Goal: Transaction & Acquisition: Obtain resource

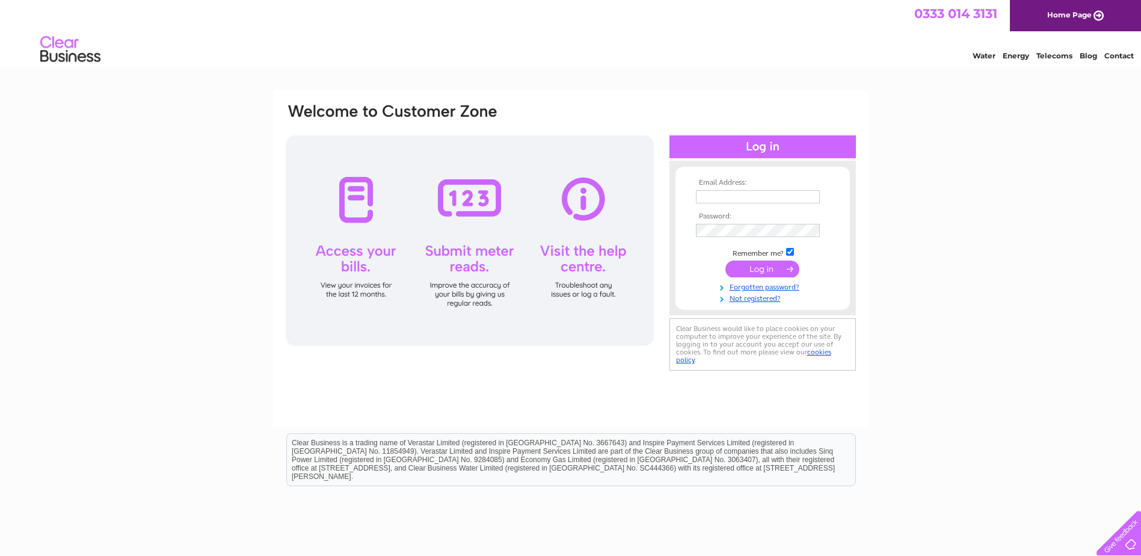
type input "thetradingpostorkneyltd@hotmail.com"
click at [764, 271] on input "submit" at bounding box center [763, 268] width 74 height 17
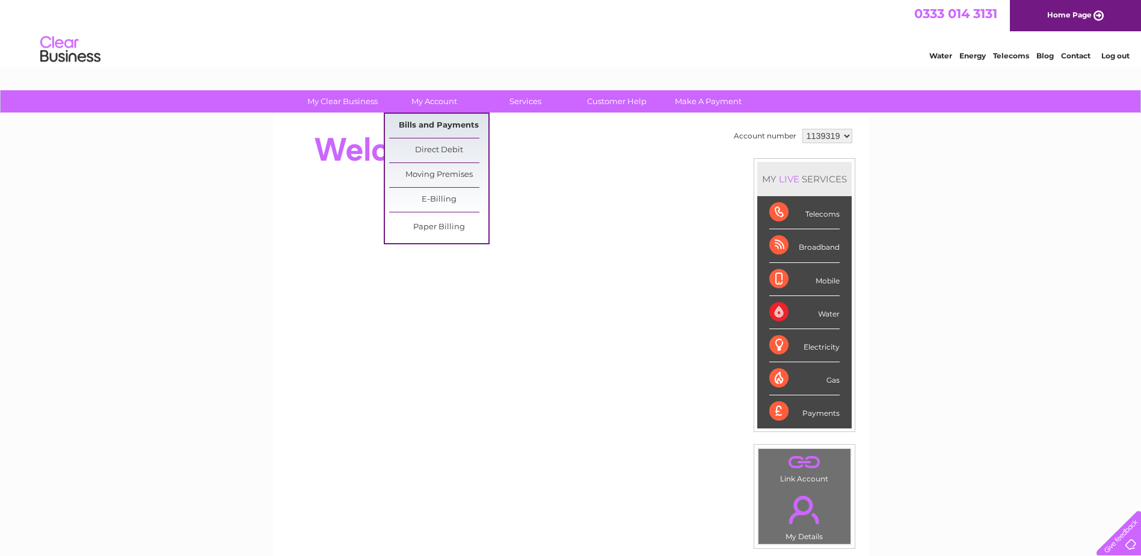
click at [457, 124] on link "Bills and Payments" at bounding box center [438, 126] width 99 height 24
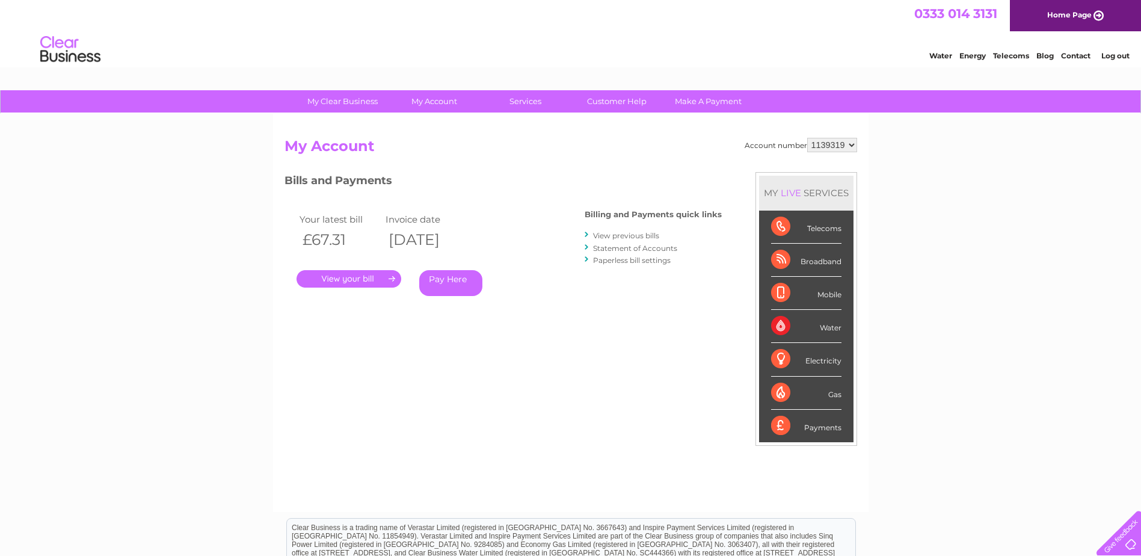
click at [374, 282] on link "." at bounding box center [349, 278] width 105 height 17
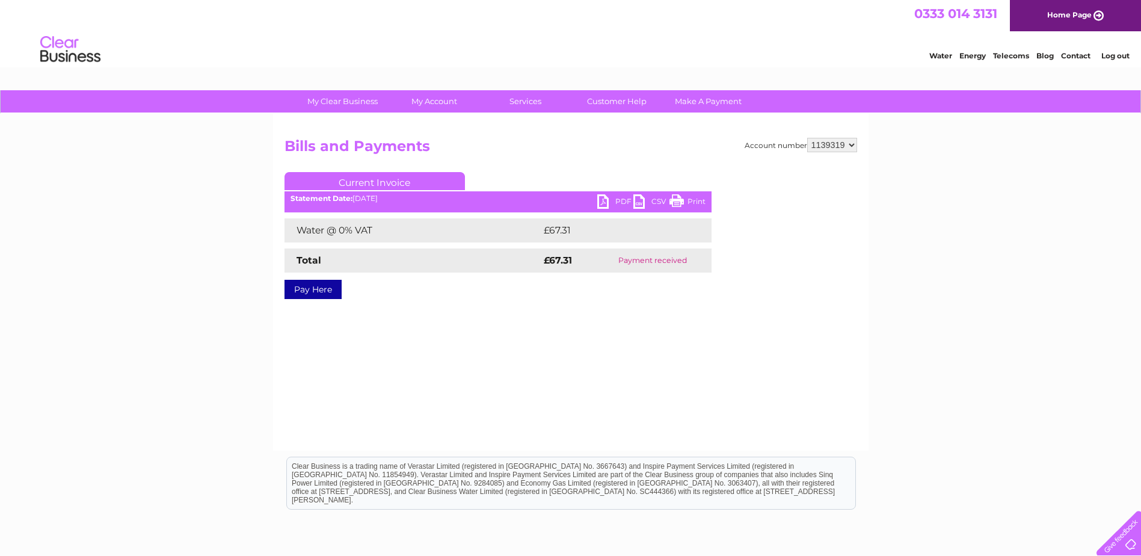
click at [614, 199] on link "PDF" at bounding box center [615, 202] width 36 height 17
click at [605, 197] on link "PDF" at bounding box center [615, 202] width 36 height 17
